Goal: Use online tool/utility: Use online tool/utility

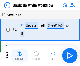
click at [19, 56] on img "button" at bounding box center [19, 54] width 6 height 6
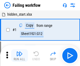
click at [19, 56] on img "button" at bounding box center [19, 54] width 6 height 6
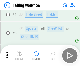
scroll to position [111, 0]
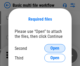
click at [55, 49] on span "Open" at bounding box center [54, 48] width 9 height 4
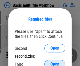
click at [55, 62] on span "Open" at bounding box center [54, 64] width 9 height 4
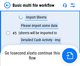
scroll to position [145, 0]
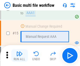
click at [19, 56] on img "button" at bounding box center [19, 54] width 6 height 6
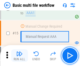
scroll to position [349, 0]
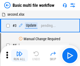
click at [19, 56] on img "button" at bounding box center [19, 54] width 6 height 6
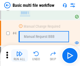
click at [19, 56] on img "button" at bounding box center [19, 54] width 6 height 6
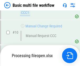
scroll to position [246, 0]
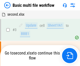
scroll to position [21, 0]
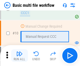
click at [19, 56] on img "button" at bounding box center [19, 54] width 6 height 6
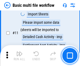
click at [19, 56] on img "button" at bounding box center [19, 54] width 6 height 6
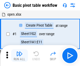
click at [19, 56] on img "button" at bounding box center [19, 54] width 6 height 6
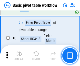
scroll to position [126, 0]
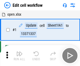
click at [19, 56] on img "button" at bounding box center [19, 54] width 6 height 6
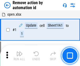
scroll to position [19, 0]
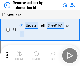
click at [19, 56] on img "button" at bounding box center [19, 54] width 6 height 6
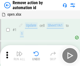
scroll to position [19, 0]
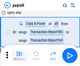
click at [19, 56] on img "button" at bounding box center [19, 54] width 6 height 6
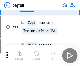
scroll to position [38, 0]
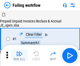
click at [19, 56] on img "button" at bounding box center [19, 54] width 6 height 6
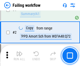
scroll to position [85, 0]
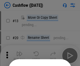
scroll to position [51, 0]
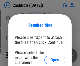
scroll to position [57, 0]
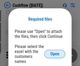
click at [55, 52] on span "Open" at bounding box center [54, 54] width 9 height 4
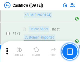
scroll to position [556, 0]
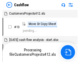
scroll to position [6, 0]
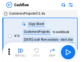
scroll to position [6, 0]
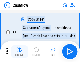
click at [19, 52] on img "button" at bounding box center [19, 50] width 6 height 6
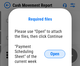
click at [55, 54] on span "Open" at bounding box center [54, 54] width 9 height 4
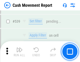
scroll to position [2329, 0]
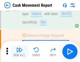
click at [19, 52] on img "button" at bounding box center [19, 50] width 6 height 6
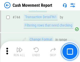
scroll to position [2795, 0]
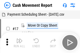
click at [19, 39] on img "button" at bounding box center [19, 41] width 6 height 6
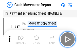
scroll to position [9, 0]
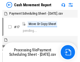
scroll to position [3, 0]
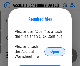
click at [55, 52] on span "Open" at bounding box center [54, 52] width 9 height 4
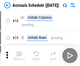
scroll to position [50, 0]
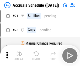
click at [19, 56] on img "button" at bounding box center [19, 54] width 6 height 6
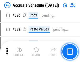
scroll to position [976, 0]
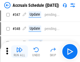
click at [19, 52] on img "button" at bounding box center [19, 50] width 6 height 6
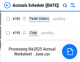
scroll to position [2205, 0]
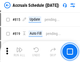
click at [19, 52] on img "button" at bounding box center [19, 50] width 6 height 6
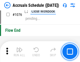
scroll to position [3144, 0]
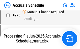
scroll to position [2596, 0]
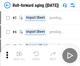
click at [19, 52] on img "button" at bounding box center [19, 54] width 6 height 6
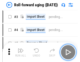
scroll to position [1, 0]
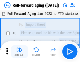
click at [19, 52] on img "button" at bounding box center [19, 50] width 6 height 6
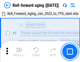
scroll to position [34, 0]
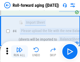
click at [19, 52] on img "button" at bounding box center [19, 50] width 6 height 6
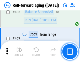
scroll to position [1820, 0]
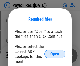
click at [55, 54] on span "Open" at bounding box center [54, 54] width 9 height 4
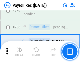
scroll to position [3281, 0]
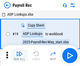
click at [19, 56] on img "button" at bounding box center [19, 54] width 6 height 6
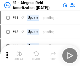
click at [19, 56] on img "button" at bounding box center [19, 54] width 6 height 6
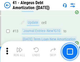
scroll to position [65, 0]
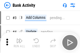
click at [19, 43] on img "button" at bounding box center [19, 41] width 6 height 6
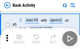
scroll to position [28, 0]
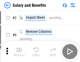
click at [19, 52] on img "button" at bounding box center [19, 50] width 6 height 6
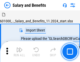
scroll to position [7, 0]
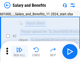
click at [19, 52] on img "button" at bounding box center [19, 50] width 6 height 6
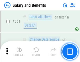
scroll to position [2472, 0]
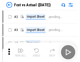
scroll to position [7, 0]
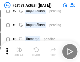
click at [19, 52] on img "button" at bounding box center [19, 50] width 6 height 6
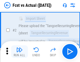
click at [19, 52] on img "button" at bounding box center [19, 50] width 6 height 6
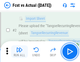
scroll to position [49, 0]
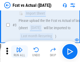
click at [19, 52] on img "button" at bounding box center [19, 50] width 6 height 6
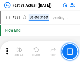
scroll to position [2512, 0]
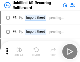
scroll to position [11, 0]
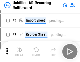
click at [19, 52] on img "button" at bounding box center [19, 50] width 6 height 6
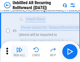
click at [19, 52] on img "button" at bounding box center [19, 50] width 6 height 6
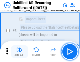
scroll to position [49, 0]
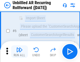
click at [19, 52] on img "button" at bounding box center [19, 50] width 6 height 6
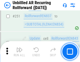
scroll to position [1783, 0]
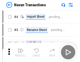
scroll to position [8, 0]
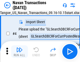
click at [19, 52] on img "button" at bounding box center [19, 50] width 6 height 6
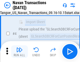
click at [19, 52] on img "button" at bounding box center [19, 50] width 6 height 6
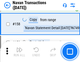
scroll to position [1702, 0]
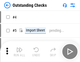
click at [19, 52] on img "button" at bounding box center [19, 50] width 6 height 6
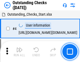
scroll to position [22, 0]
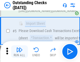
click at [19, 52] on img "button" at bounding box center [19, 50] width 6 height 6
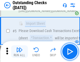
scroll to position [55, 0]
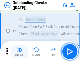
click at [19, 52] on img "button" at bounding box center [19, 50] width 6 height 6
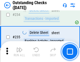
scroll to position [1594, 0]
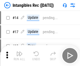
click at [19, 56] on img "button" at bounding box center [19, 54] width 6 height 6
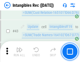
scroll to position [204, 0]
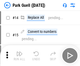
click at [19, 52] on img "button" at bounding box center [19, 54] width 6 height 6
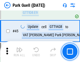
scroll to position [656, 0]
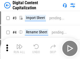
click at [19, 44] on img "button" at bounding box center [19, 46] width 6 height 6
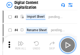
scroll to position [15, 0]
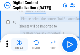
click at [19, 44] on img "button" at bounding box center [19, 42] width 6 height 6
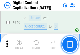
scroll to position [557, 0]
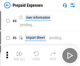
click at [19, 52] on img "button" at bounding box center [19, 54] width 6 height 6
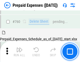
scroll to position [1455, 0]
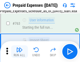
click at [19, 52] on img "button" at bounding box center [19, 50] width 6 height 6
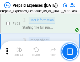
scroll to position [1486, 0]
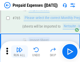
click at [19, 52] on img "button" at bounding box center [19, 50] width 6 height 6
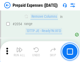
scroll to position [5486, 0]
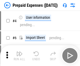
click at [19, 56] on img "button" at bounding box center [19, 54] width 6 height 6
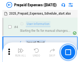
scroll to position [23, 0]
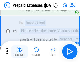
click at [19, 52] on img "button" at bounding box center [19, 50] width 6 height 6
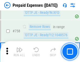
scroll to position [1870, 0]
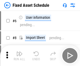
click at [19, 56] on img "button" at bounding box center [19, 54] width 6 height 6
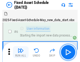
scroll to position [28, 0]
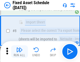
click at [19, 52] on img "button" at bounding box center [19, 50] width 6 height 6
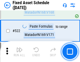
scroll to position [1824, 0]
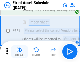
click at [19, 52] on img "button" at bounding box center [19, 50] width 6 height 6
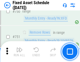
scroll to position [2559, 0]
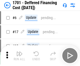
click at [19, 56] on img "button" at bounding box center [19, 54] width 6 height 6
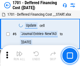
scroll to position [63, 0]
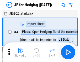
scroll to position [1, 0]
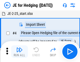
click at [19, 52] on img "button" at bounding box center [19, 50] width 6 height 6
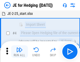
click at [19, 52] on img "button" at bounding box center [19, 50] width 6 height 6
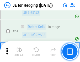
scroll to position [340, 0]
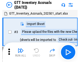
scroll to position [1, 0]
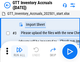
click at [19, 52] on img "button" at bounding box center [19, 50] width 6 height 6
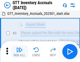
click at [19, 52] on img "button" at bounding box center [19, 50] width 6 height 6
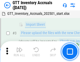
scroll to position [34, 0]
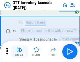
click at [19, 52] on img "button" at bounding box center [19, 50] width 6 height 6
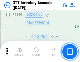
scroll to position [4286, 0]
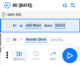
click at [19, 56] on img "button" at bounding box center [19, 54] width 6 height 6
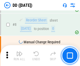
scroll to position [51, 0]
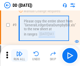
click at [19, 56] on img "button" at bounding box center [19, 54] width 6 height 6
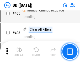
scroll to position [2348, 0]
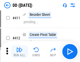
click at [19, 52] on img "button" at bounding box center [19, 50] width 6 height 6
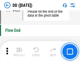
scroll to position [2512, 0]
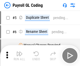
click at [19, 56] on img "button" at bounding box center [19, 54] width 6 height 6
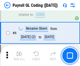
scroll to position [63, 0]
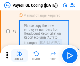
click at [19, 56] on img "button" at bounding box center [19, 54] width 6 height 6
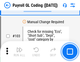
scroll to position [1231, 0]
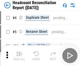
click at [19, 56] on img "button" at bounding box center [19, 54] width 6 height 6
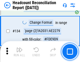
scroll to position [631, 0]
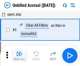
click at [19, 56] on img "button" at bounding box center [19, 54] width 6 height 6
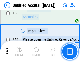
scroll to position [548, 0]
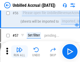
click at [19, 52] on img "button" at bounding box center [19, 50] width 6 height 6
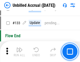
scroll to position [1563, 0]
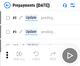
click at [19, 56] on img "button" at bounding box center [19, 54] width 6 height 6
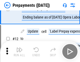
scroll to position [33, 0]
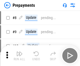
click at [19, 56] on img "button" at bounding box center [19, 54] width 6 height 6
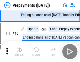
scroll to position [33, 0]
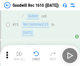
scroll to position [90, 0]
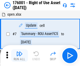
click at [19, 56] on img "button" at bounding box center [19, 54] width 6 height 6
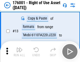
scroll to position [34, 0]
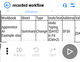
click at [19, 52] on img "button" at bounding box center [19, 50] width 6 height 6
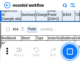
scroll to position [1641, 0]
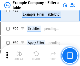
scroll to position [480, 0]
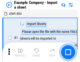
scroll to position [8, 0]
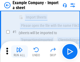
click at [19, 52] on img "button" at bounding box center [19, 50] width 6 height 6
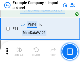
scroll to position [116, 0]
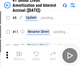
click at [19, 52] on img "button" at bounding box center [19, 54] width 6 height 6
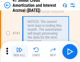
click at [19, 52] on img "button" at bounding box center [19, 50] width 6 height 6
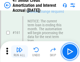
scroll to position [561, 0]
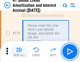
click at [19, 52] on img "button" at bounding box center [19, 50] width 6 height 6
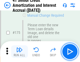
scroll to position [615, 0]
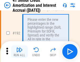
click at [19, 52] on img "button" at bounding box center [19, 50] width 6 height 6
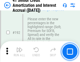
scroll to position [670, 0]
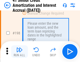
click at [19, 52] on img "button" at bounding box center [19, 50] width 6 height 6
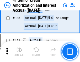
scroll to position [1341, 0]
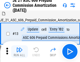
click at [19, 52] on img "button" at bounding box center [19, 50] width 6 height 6
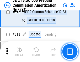
scroll to position [980, 0]
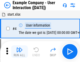
click at [19, 52] on img "button" at bounding box center [19, 50] width 6 height 6
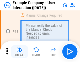
click at [19, 52] on img "button" at bounding box center [19, 50] width 6 height 6
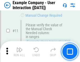
scroll to position [114, 0]
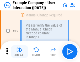
click at [19, 52] on img "button" at bounding box center [19, 50] width 6 height 6
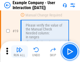
click at [19, 52] on img "button" at bounding box center [19, 50] width 6 height 6
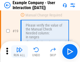
click at [19, 52] on img "button" at bounding box center [19, 50] width 6 height 6
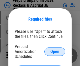
click at [55, 52] on span "Open" at bounding box center [54, 52] width 9 height 4
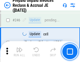
scroll to position [709, 0]
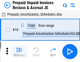
click at [19, 52] on img "button" at bounding box center [19, 50] width 6 height 6
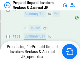
scroll to position [709, 0]
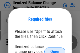
click at [55, 50] on span "Open" at bounding box center [54, 52] width 9 height 4
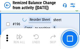
scroll to position [1010, 0]
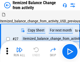
scroll to position [8, 0]
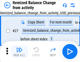
click at [19, 52] on img "button" at bounding box center [19, 50] width 6 height 6
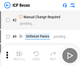
scroll to position [2, 0]
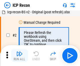
click at [19, 56] on img "button" at bounding box center [19, 54] width 6 height 6
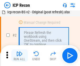
click at [19, 56] on img "button" at bounding box center [19, 54] width 6 height 6
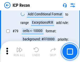
scroll to position [514, 0]
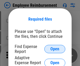
click at [55, 49] on span "Open" at bounding box center [54, 49] width 9 height 4
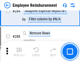
scroll to position [1427, 0]
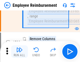
click at [19, 52] on img "button" at bounding box center [19, 50] width 6 height 6
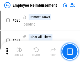
scroll to position [3143, 0]
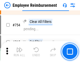
click at [19, 52] on img "button" at bounding box center [19, 50] width 6 height 6
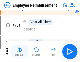
click at [19, 52] on img "button" at bounding box center [19, 50] width 6 height 6
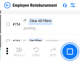
scroll to position [3682, 0]
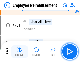
click at [19, 52] on img "button" at bounding box center [19, 50] width 6 height 6
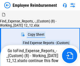
scroll to position [18, 0]
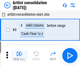
click at [19, 56] on img "button" at bounding box center [19, 54] width 6 height 6
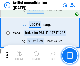
scroll to position [2298, 0]
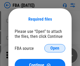
click at [55, 49] on span "Open" at bounding box center [54, 48] width 9 height 4
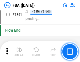
scroll to position [5637, 0]
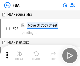
scroll to position [5, 0]
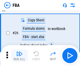
click at [19, 56] on img "button" at bounding box center [19, 54] width 6 height 6
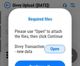
click at [55, 49] on span "Open" at bounding box center [54, 49] width 9 height 4
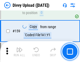
scroll to position [544, 0]
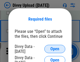
click at [55, 49] on span "Open" at bounding box center [54, 49] width 9 height 4
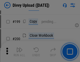
scroll to position [763, 0]
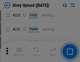
scroll to position [1047, 0]
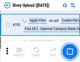
scroll to position [3591, 0]
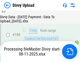
scroll to position [618, 0]
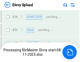
scroll to position [544, 0]
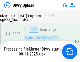
scroll to position [849, 0]
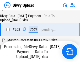
scroll to position [849, 0]
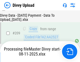
scroll to position [965, 0]
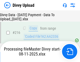
scroll to position [1081, 0]
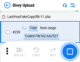
scroll to position [1303, 0]
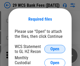
click at [55, 49] on span "Open" at bounding box center [54, 49] width 9 height 4
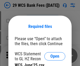
scroll to position [7, 0]
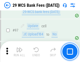
scroll to position [512, 0]
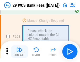
click at [19, 52] on img "button" at bounding box center [19, 50] width 6 height 6
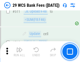
scroll to position [2641, 0]
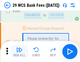
click at [19, 52] on img "button" at bounding box center [19, 50] width 6 height 6
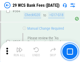
scroll to position [2839, 0]
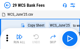
scroll to position [9, 0]
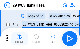
click at [19, 39] on img "button" at bounding box center [19, 37] width 6 height 6
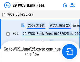
scroll to position [3, 0]
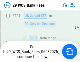
scroll to position [2802, 0]
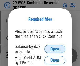
click at [55, 49] on span "Open" at bounding box center [54, 49] width 9 height 4
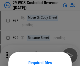
scroll to position [44, 0]
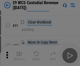
scroll to position [113, 0]
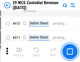
scroll to position [2431, 0]
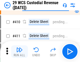
click at [19, 52] on img "button" at bounding box center [19, 50] width 6 height 6
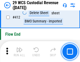
scroll to position [2507, 0]
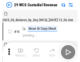
scroll to position [13, 0]
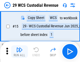
click at [19, 52] on img "button" at bounding box center [19, 50] width 6 height 6
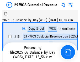
scroll to position [13, 0]
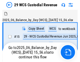
scroll to position [10, 0]
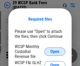
click at [55, 52] on span "Open" at bounding box center [54, 52] width 9 height 4
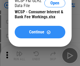
click at [40, 33] on span "Continue" at bounding box center [36, 32] width 15 height 4
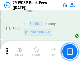
scroll to position [2017, 0]
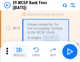
click at [19, 52] on img "button" at bounding box center [19, 50] width 6 height 6
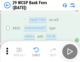
scroll to position [3330, 0]
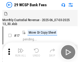
scroll to position [13, 0]
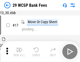
click at [19, 52] on img "button" at bounding box center [19, 50] width 6 height 6
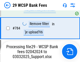
scroll to position [3155, 0]
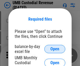
click at [55, 49] on span "Open" at bounding box center [54, 49] width 9 height 4
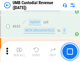
scroll to position [2747, 0]
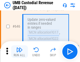
click at [19, 52] on img "button" at bounding box center [19, 50] width 6 height 6
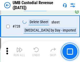
scroll to position [3238, 0]
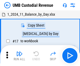
scroll to position [4, 0]
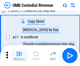
click at [19, 56] on img "button" at bounding box center [19, 54] width 6 height 6
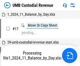
scroll to position [4, 0]
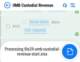
scroll to position [3226, 0]
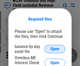
click at [55, 49] on span "Open" at bounding box center [54, 49] width 9 height 4
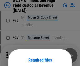
scroll to position [41, 0]
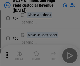
scroll to position [229, 0]
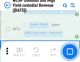
scroll to position [4442, 0]
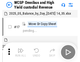
scroll to position [3, 0]
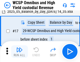
click at [19, 52] on img "button" at bounding box center [19, 50] width 6 height 6
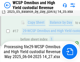
scroll to position [109, 0]
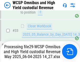
scroll to position [384, 0]
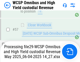
scroll to position [539, 0]
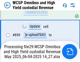
scroll to position [4430, 0]
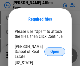
click at [55, 50] on span "Open" at bounding box center [54, 52] width 9 height 4
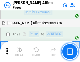
scroll to position [1427, 0]
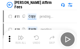
scroll to position [5, 0]
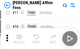
click at [19, 39] on img "button" at bounding box center [19, 37] width 6 height 6
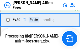
scroll to position [1142, 0]
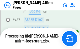
scroll to position [1384, 0]
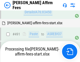
scroll to position [1427, 0]
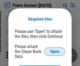
click at [55, 50] on span "Open" at bounding box center [54, 52] width 9 height 4
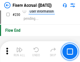
scroll to position [1663, 0]
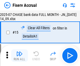
click at [19, 56] on img "button" at bounding box center [19, 54] width 6 height 6
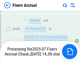
scroll to position [1349, 0]
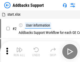
click at [19, 52] on img "button" at bounding box center [19, 50] width 6 height 6
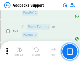
scroll to position [382, 0]
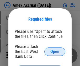
click at [55, 52] on span "Open" at bounding box center [54, 52] width 9 height 4
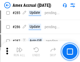
scroll to position [1437, 0]
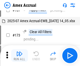
click at [19, 56] on img "button" at bounding box center [19, 54] width 6 height 6
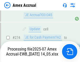
scroll to position [1564, 0]
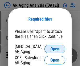
click at [55, 49] on span "Open" at bounding box center [54, 49] width 9 height 4
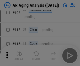
scroll to position [72, 0]
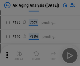
scroll to position [158, 0]
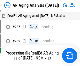
scroll to position [5, 0]
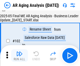
click at [19, 56] on img "button" at bounding box center [19, 54] width 6 height 6
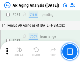
scroll to position [814, 0]
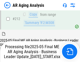
scroll to position [808, 0]
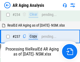
scroll to position [829, 0]
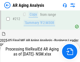
scroll to position [785, 0]
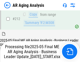
scroll to position [808, 0]
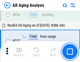
scroll to position [808, 0]
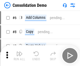
click at [19, 56] on img "button" at bounding box center [19, 54] width 6 height 6
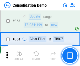
scroll to position [1759, 0]
